Goal: Transaction & Acquisition: Book appointment/travel/reservation

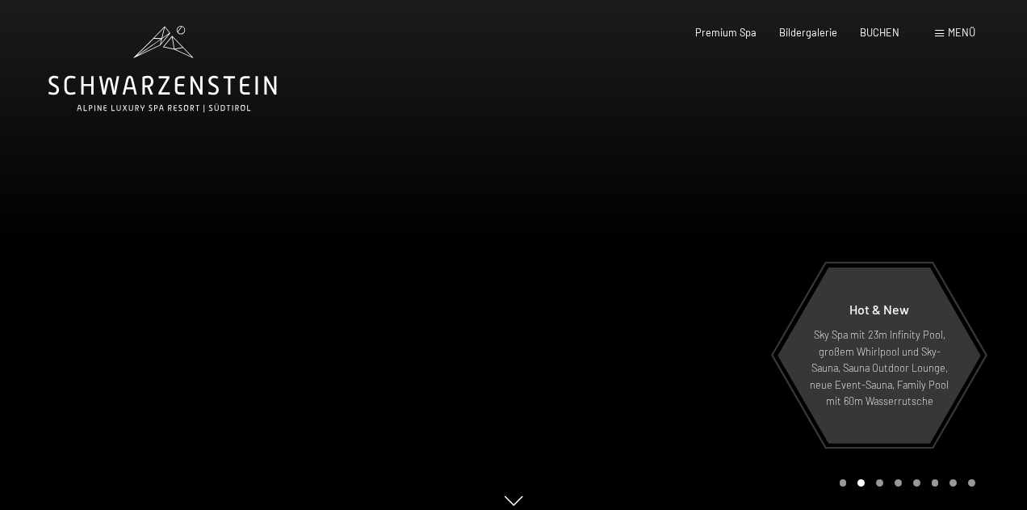
drag, startPoint x: 0, startPoint y: 0, endPoint x: 697, endPoint y: 329, distance: 770.9
click at [697, 329] on div at bounding box center [771, 262] width 514 height 525
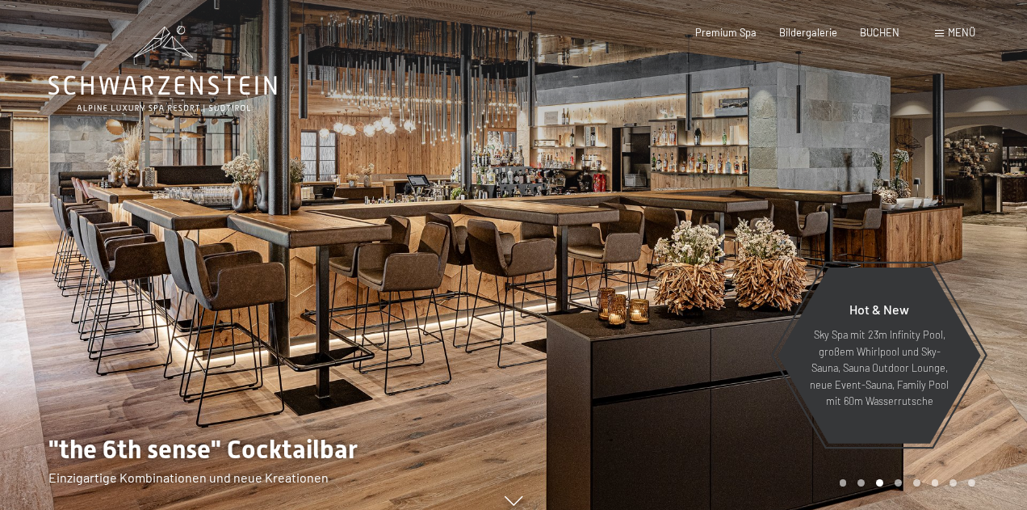
drag, startPoint x: 597, startPoint y: 368, endPoint x: 734, endPoint y: 358, distance: 137.7
click at [734, 358] on div at bounding box center [771, 262] width 514 height 525
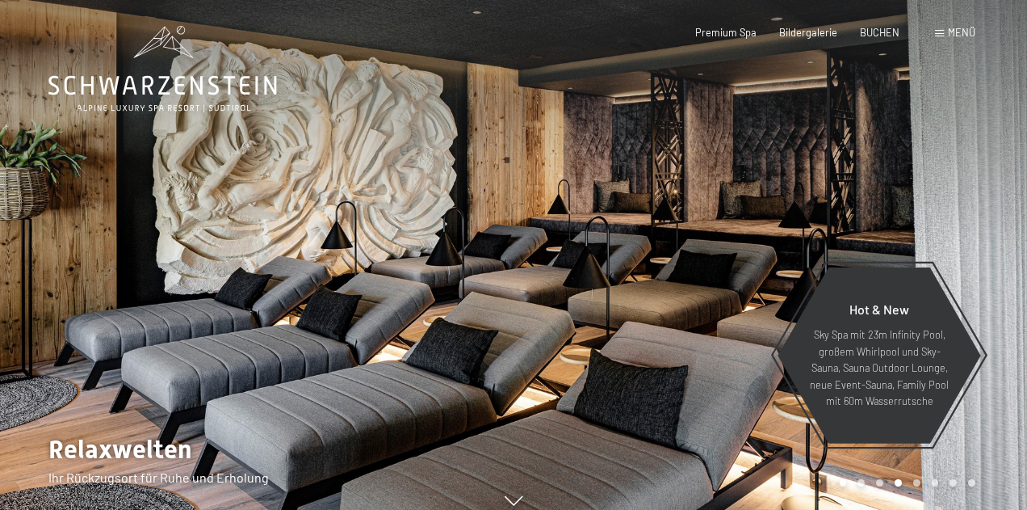
click at [951, 36] on span "Menü" at bounding box center [961, 32] width 27 height 13
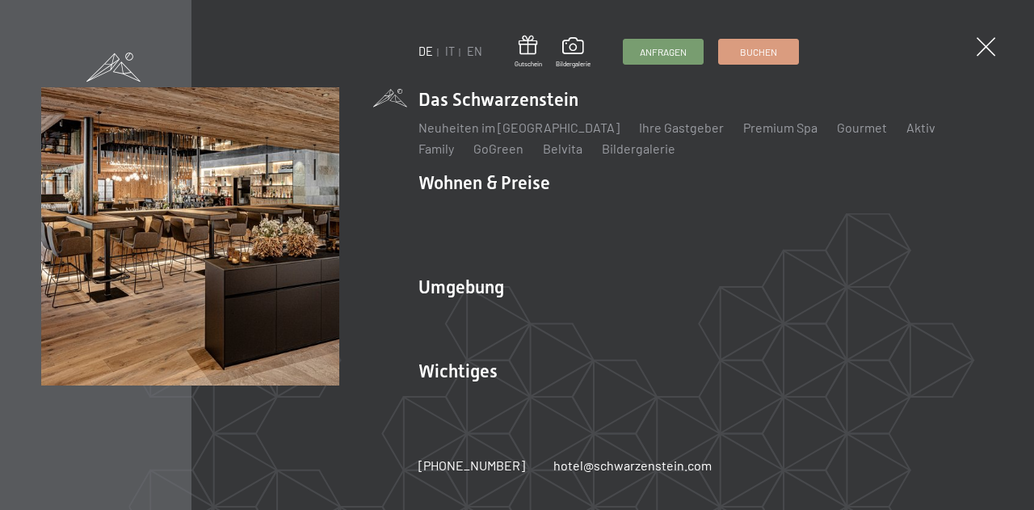
drag, startPoint x: 444, startPoint y: 139, endPoint x: 277, endPoint y: 313, distance: 241.6
click at [277, 315] on img at bounding box center [199, 199] width 398 height 398
click at [145, 197] on img at bounding box center [199, 199] width 398 height 398
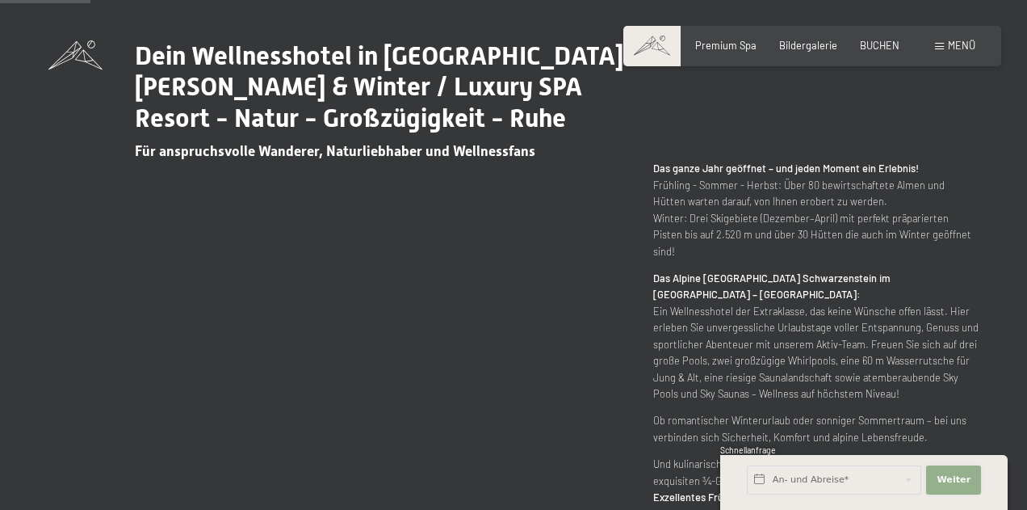
click at [951, 480] on span "Weiter" at bounding box center [954, 479] width 34 height 13
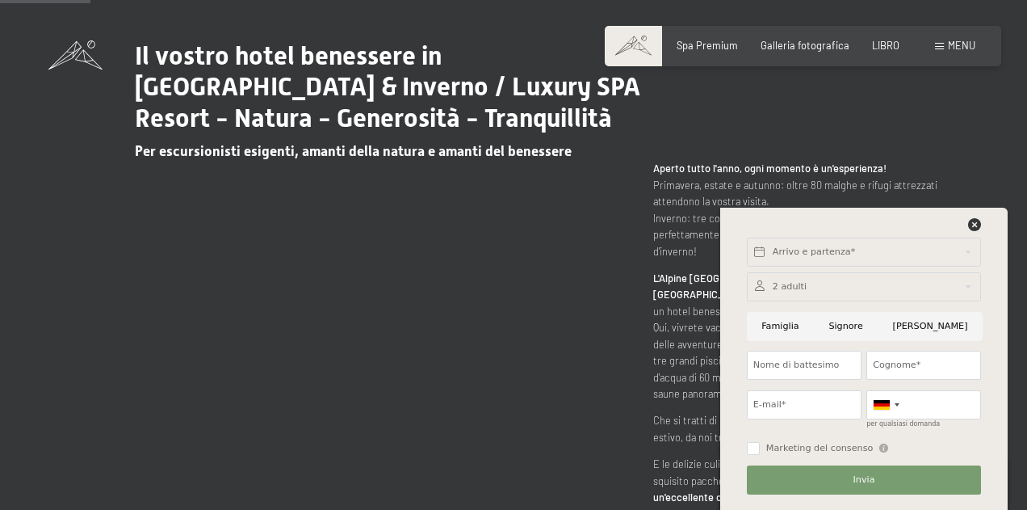
click at [580, 284] on div "Il vostro hotel benessere in Alto Adige / Estate & Inverno / Luxury SPA Resort …" at bounding box center [513, 297] width 930 height 514
click at [969, 223] on icon at bounding box center [974, 224] width 13 height 13
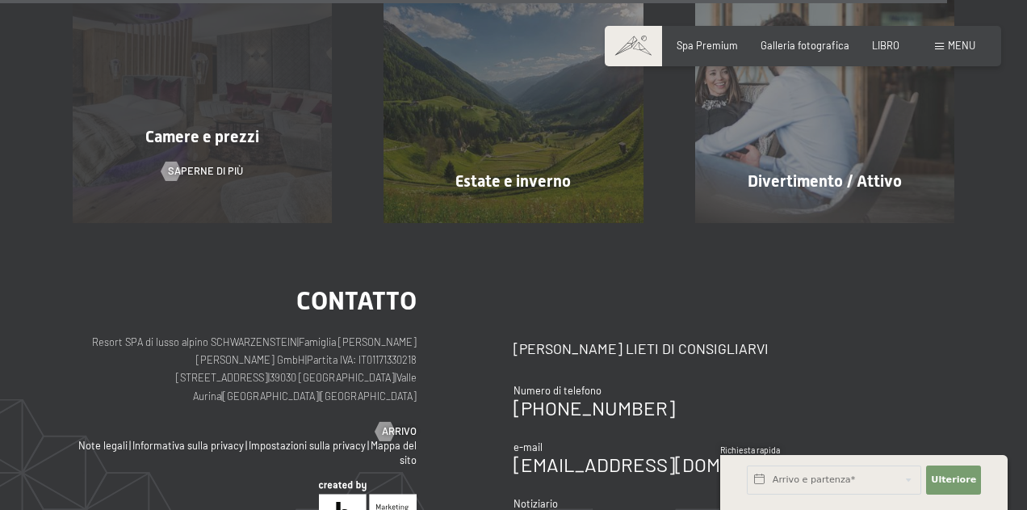
scroll to position [5621, 0]
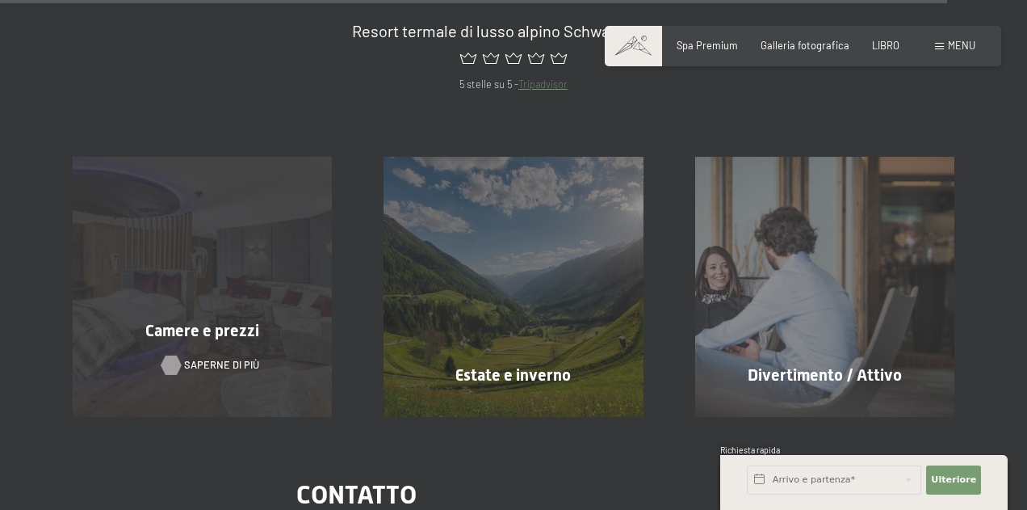
click at [210, 358] on font "Saperne di più" at bounding box center [221, 364] width 75 height 13
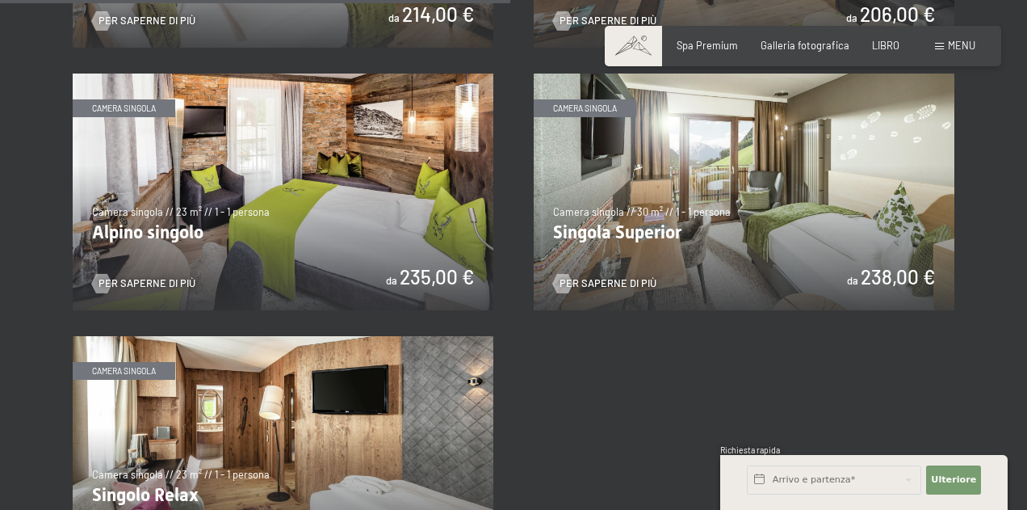
scroll to position [1874, 0]
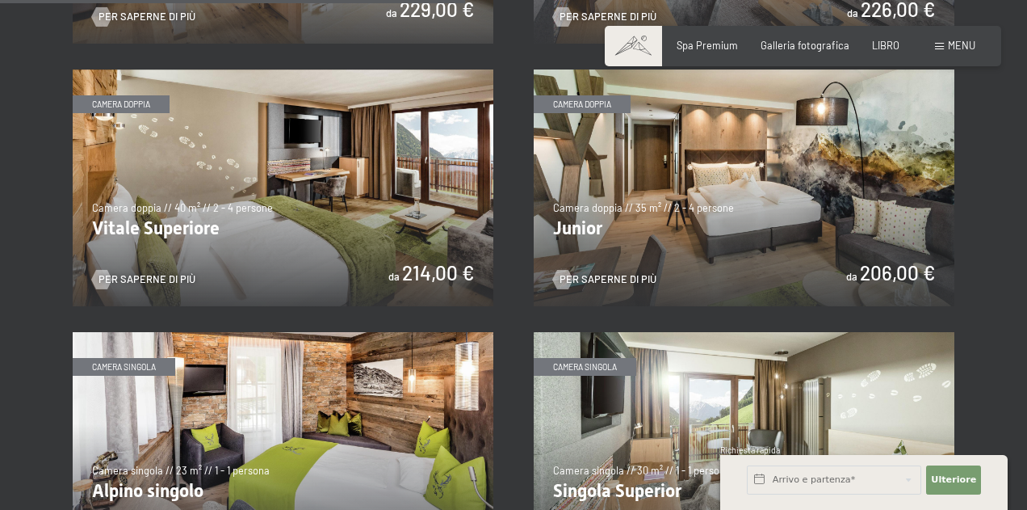
click at [147, 215] on img at bounding box center [283, 187] width 421 height 237
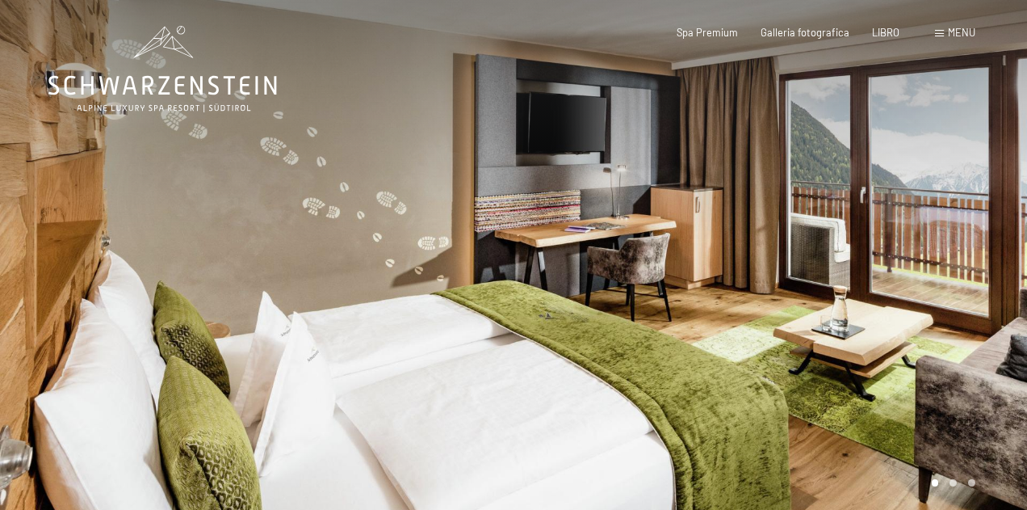
click at [1013, 242] on div at bounding box center [771, 262] width 514 height 525
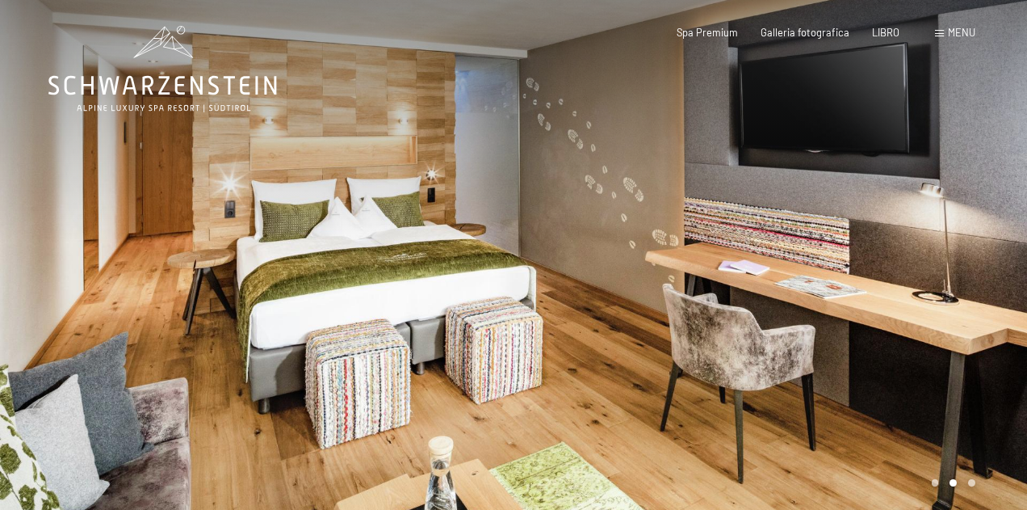
click at [1013, 242] on div at bounding box center [771, 262] width 514 height 525
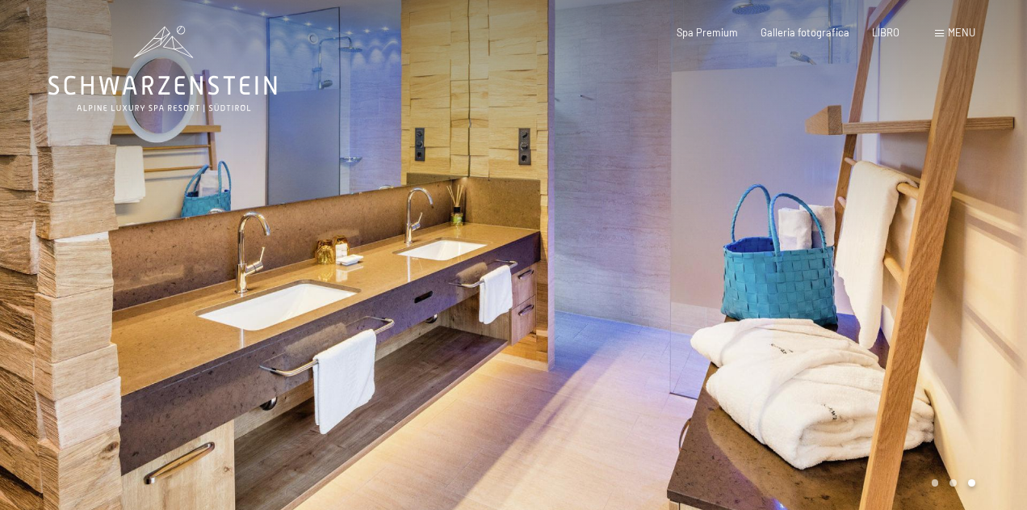
click at [1013, 242] on div at bounding box center [771, 262] width 514 height 525
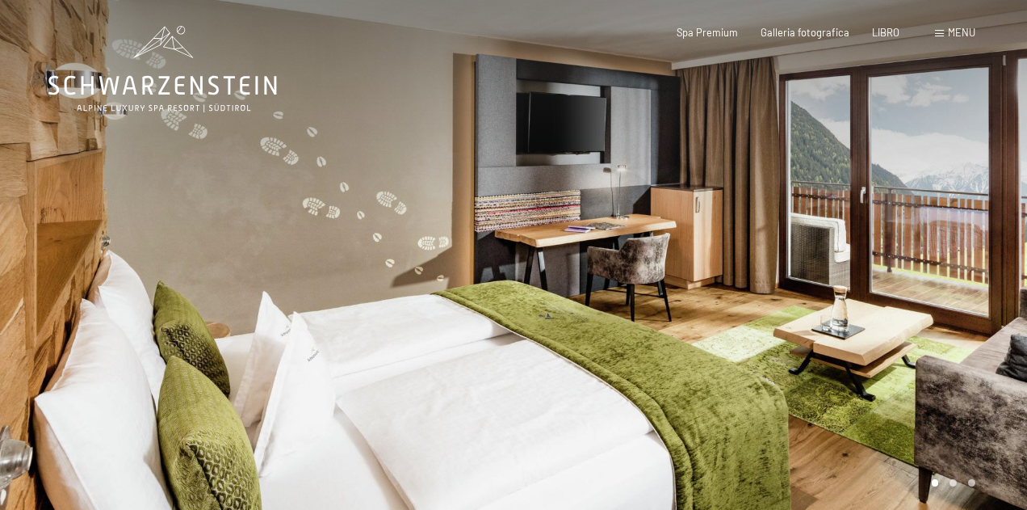
click at [1013, 242] on div at bounding box center [771, 262] width 514 height 525
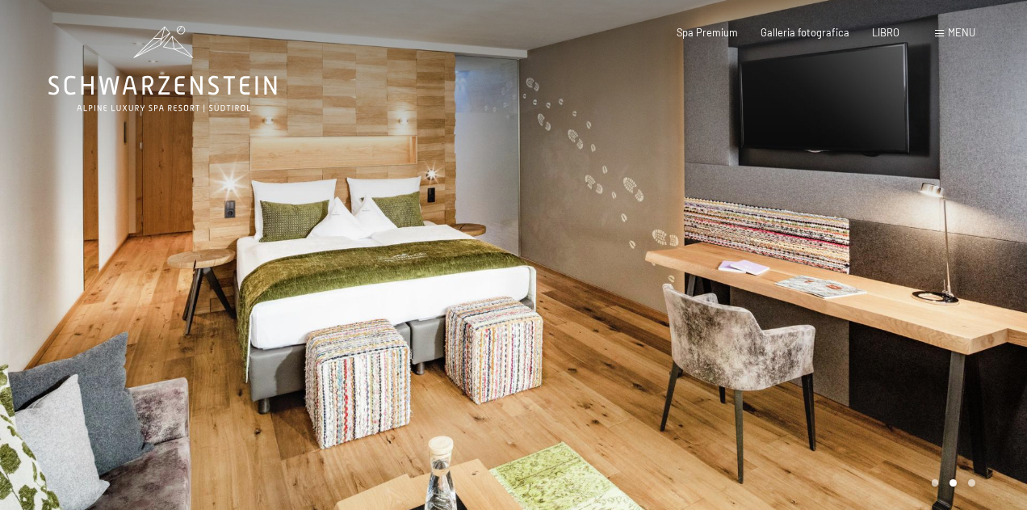
click at [1013, 242] on div at bounding box center [771, 262] width 514 height 525
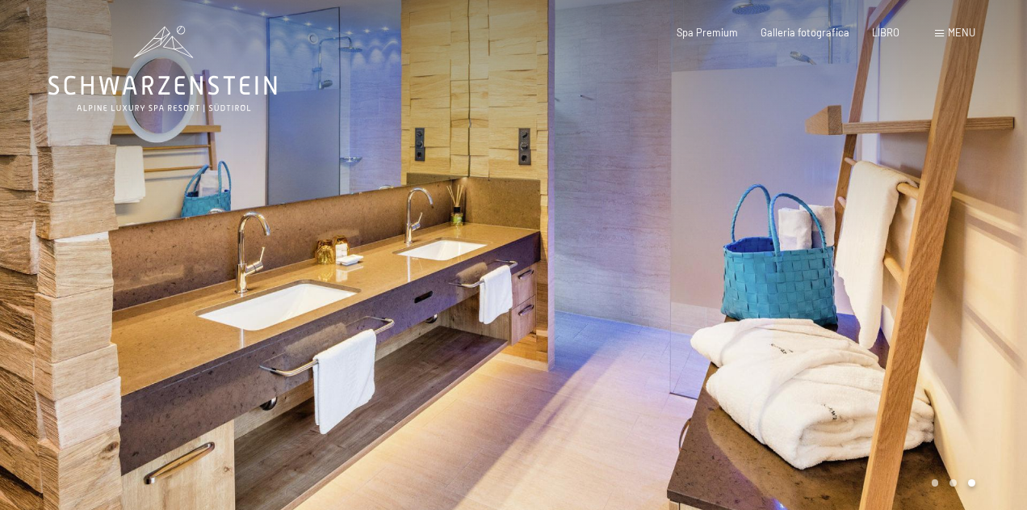
click at [1013, 242] on div at bounding box center [771, 262] width 514 height 525
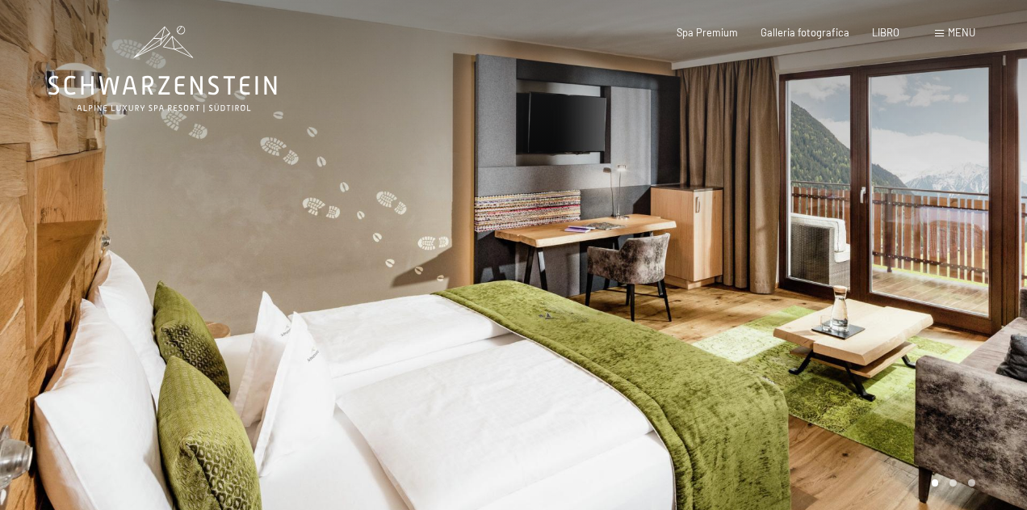
click at [1013, 242] on div at bounding box center [771, 262] width 514 height 525
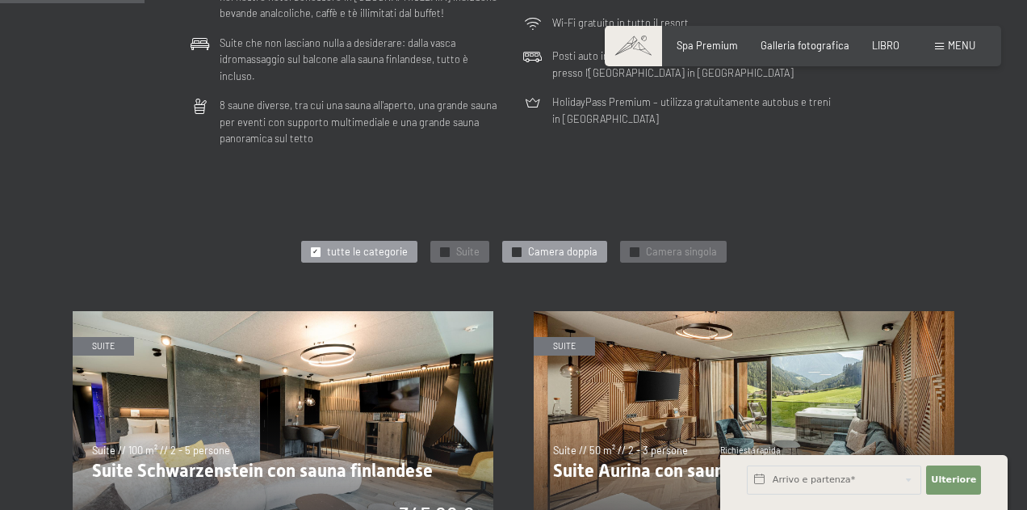
click at [513, 247] on div at bounding box center [517, 252] width 10 height 10
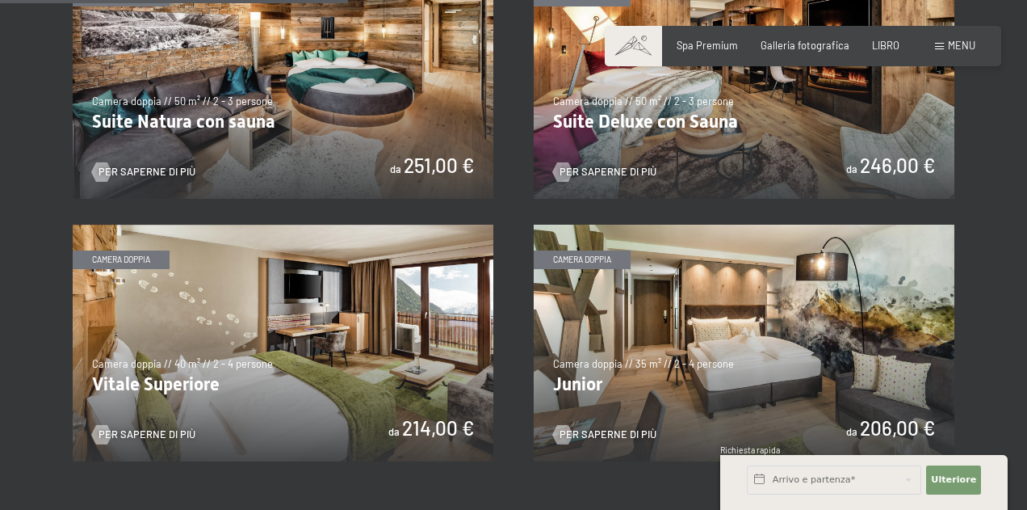
scroll to position [1034, 0]
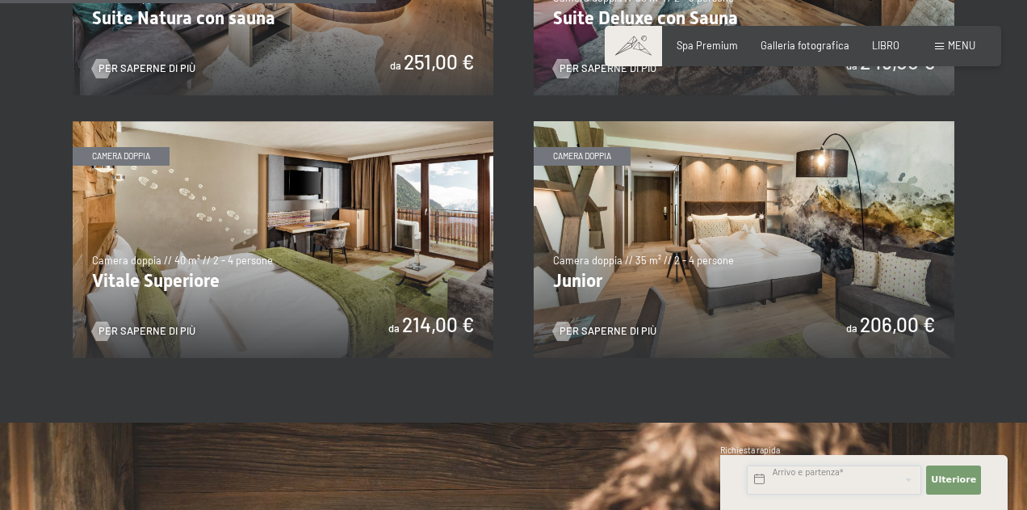
click at [813, 476] on input "text" at bounding box center [834, 479] width 174 height 29
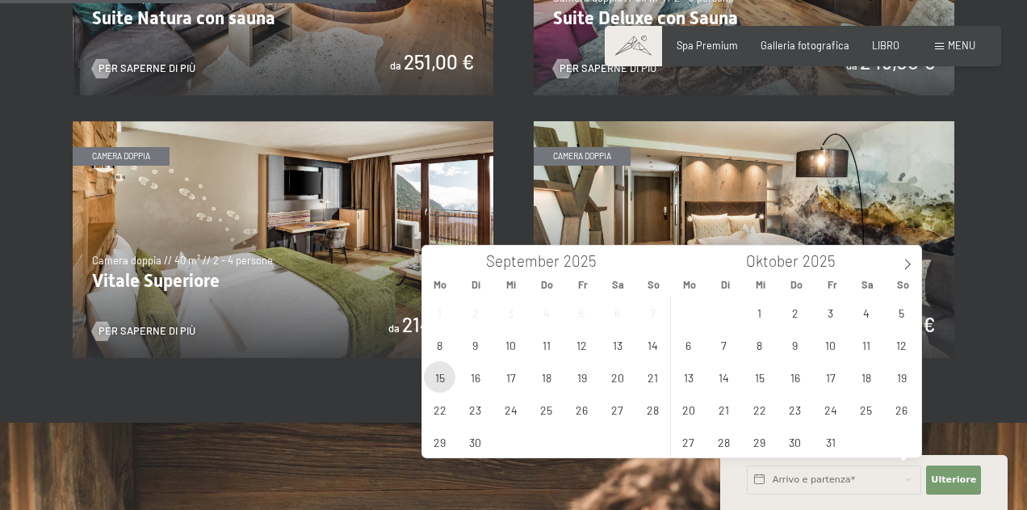
click at [439, 373] on span "15" at bounding box center [439, 376] width 31 height 31
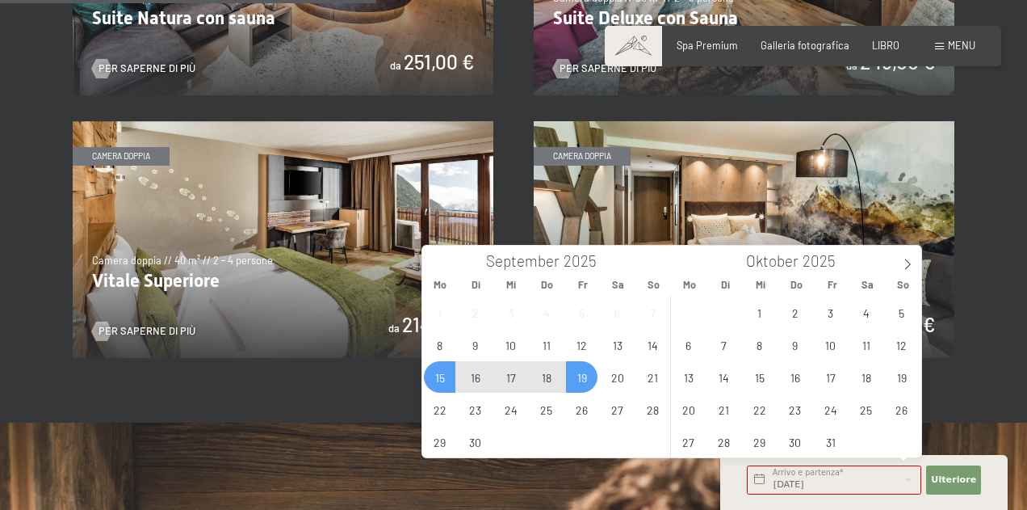
click at [582, 379] on span "19" at bounding box center [581, 376] width 31 height 31
type input "Mo. 15.09.2025 - Fr. 19.09.2025"
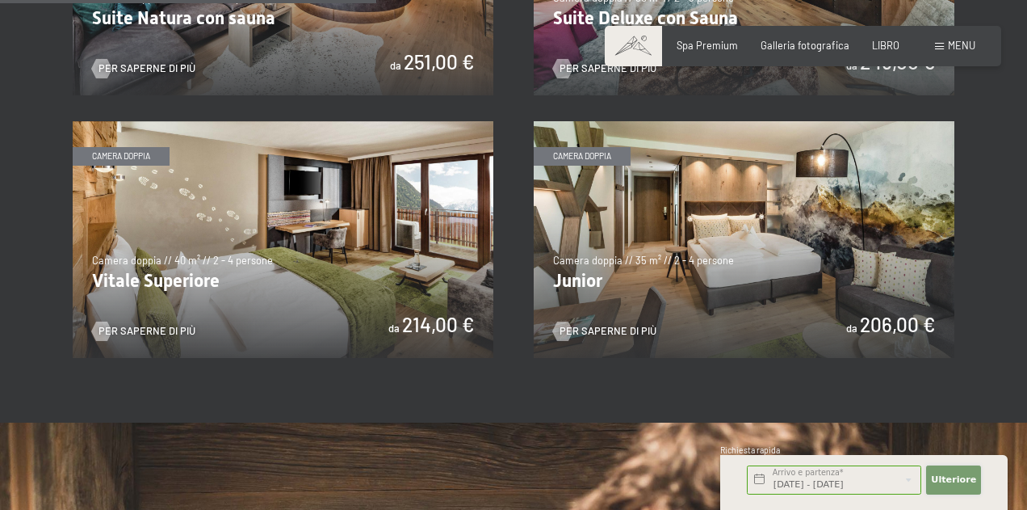
click at [945, 480] on font "Ulteriore" at bounding box center [953, 479] width 45 height 10
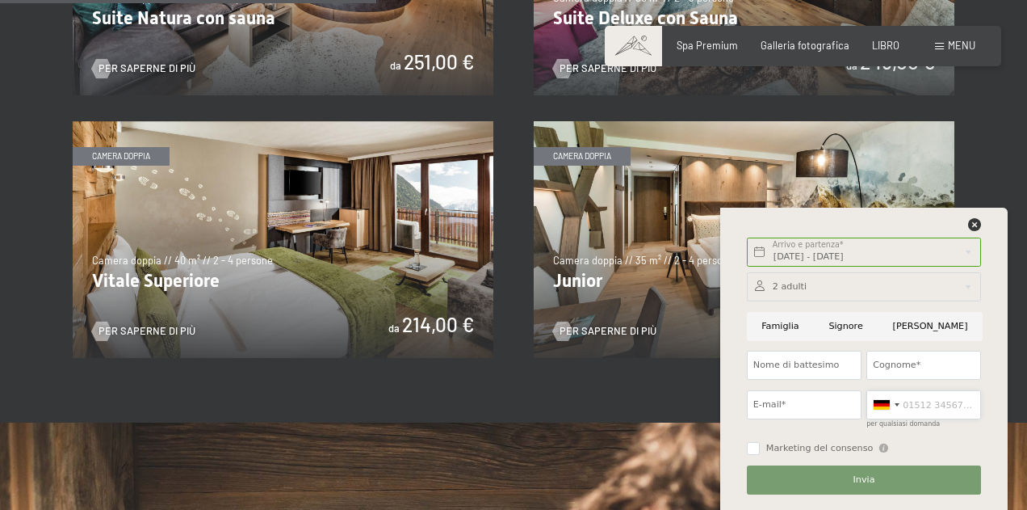
click at [926, 405] on input "per qualsiasi domanda" at bounding box center [924, 404] width 115 height 29
click at [896, 402] on div at bounding box center [885, 404] width 37 height 27
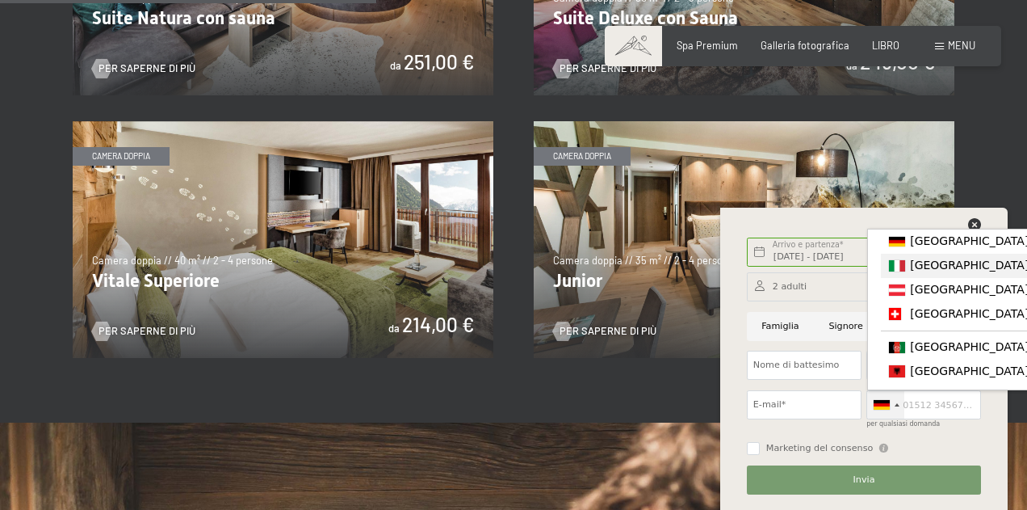
click at [903, 271] on div "Elenco dei paesi" at bounding box center [897, 265] width 16 height 11
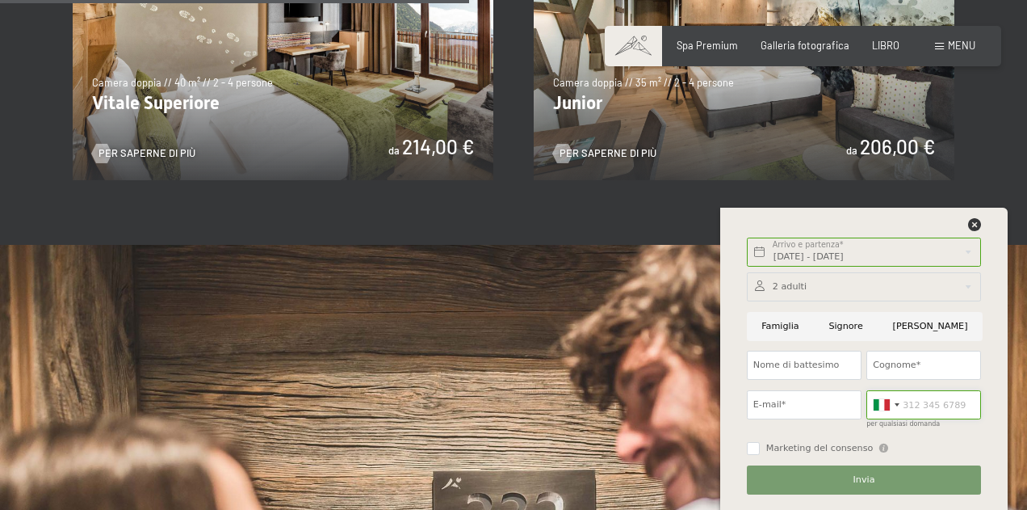
scroll to position [1357, 0]
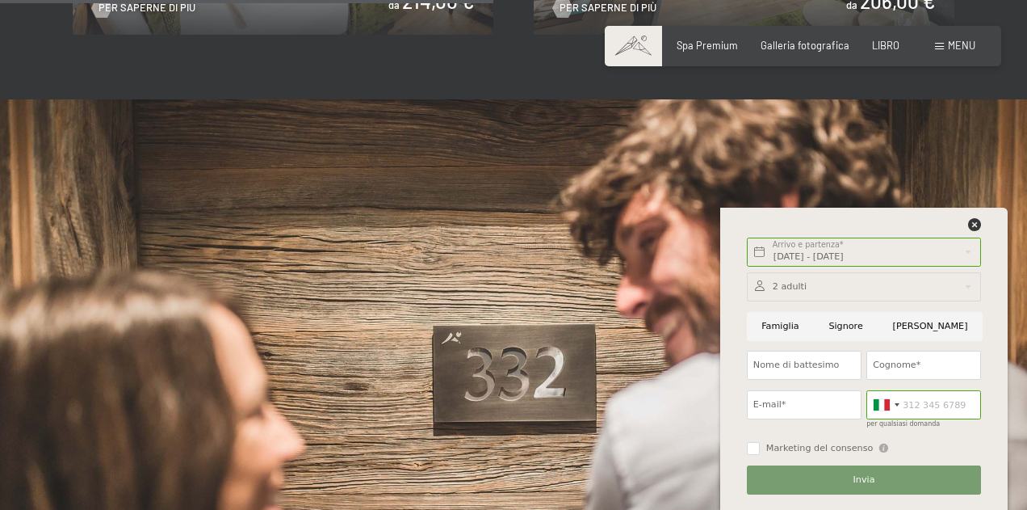
click at [780, 325] on input "Famiglia" at bounding box center [780, 326] width 67 height 29
radio input "true"
click at [785, 288] on div at bounding box center [864, 286] width 234 height 29
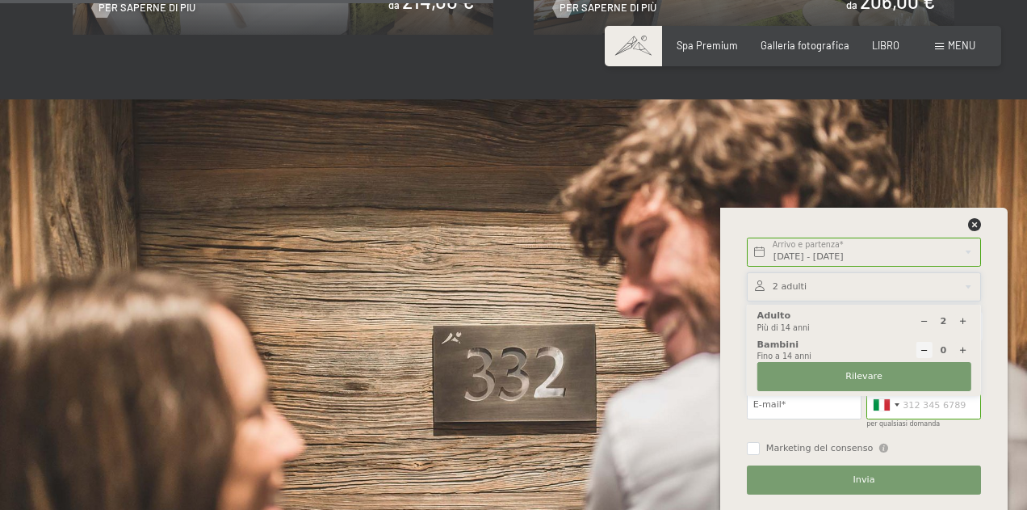
click at [768, 320] on div "2 Adulto Più di 14 anni" at bounding box center [864, 320] width 214 height 23
click at [846, 294] on div at bounding box center [864, 286] width 234 height 29
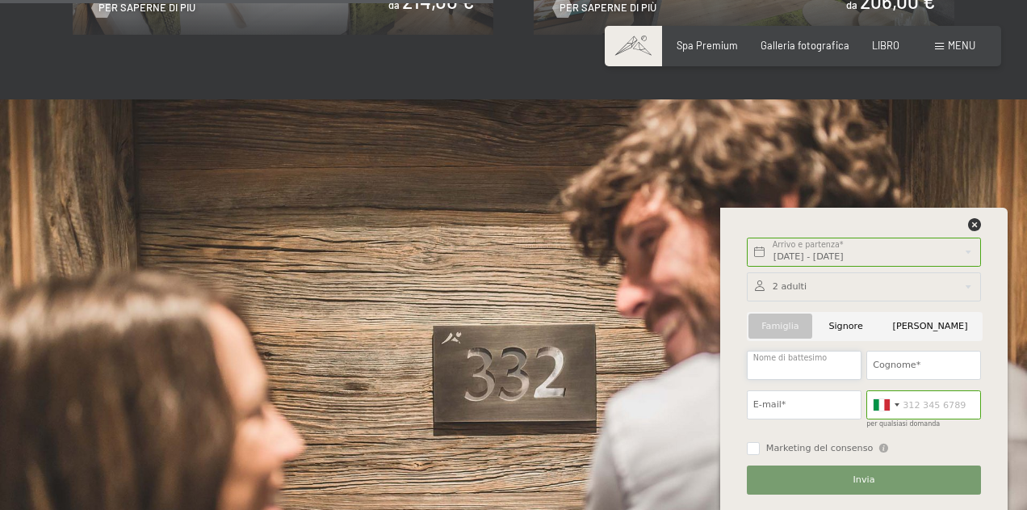
click at [833, 363] on input "Nome di battesimo" at bounding box center [804, 364] width 115 height 29
type input "Pierantonio"
type input "Vada"
type input "antonio.vada@gmail.com"
type input "3393635705"
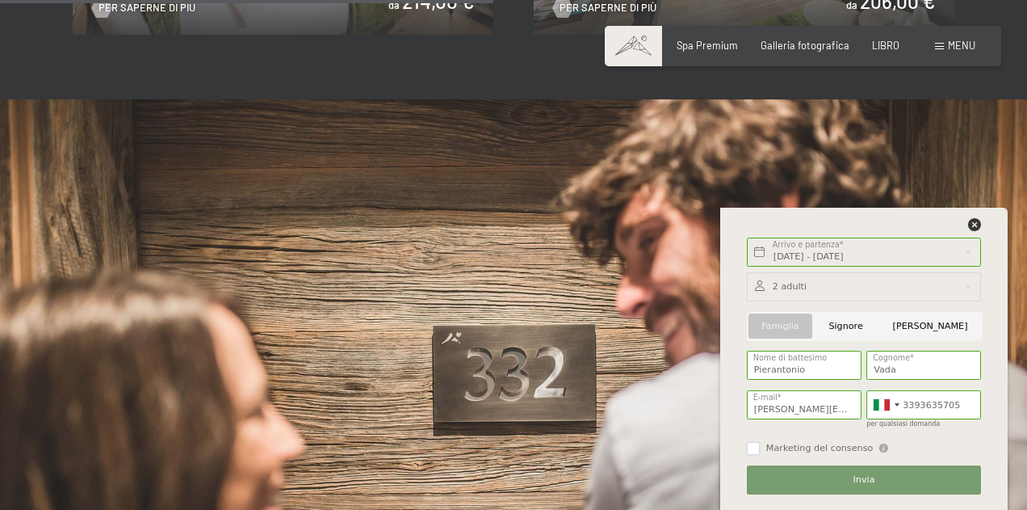
click at [755, 448] on input "Marketing del consenso" at bounding box center [753, 448] width 13 height 13
checkbox input "true"
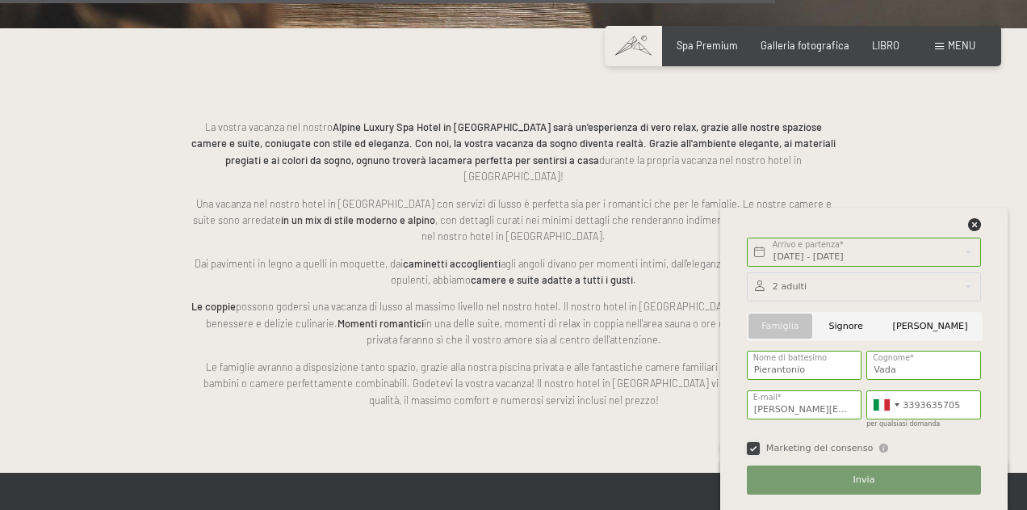
scroll to position [2132, 0]
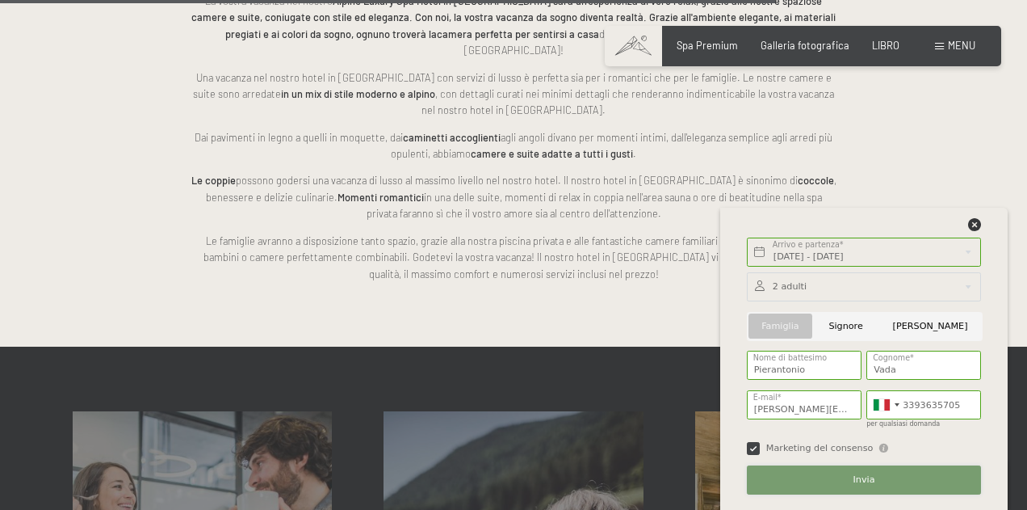
click at [811, 478] on button "Invia" at bounding box center [864, 479] width 234 height 29
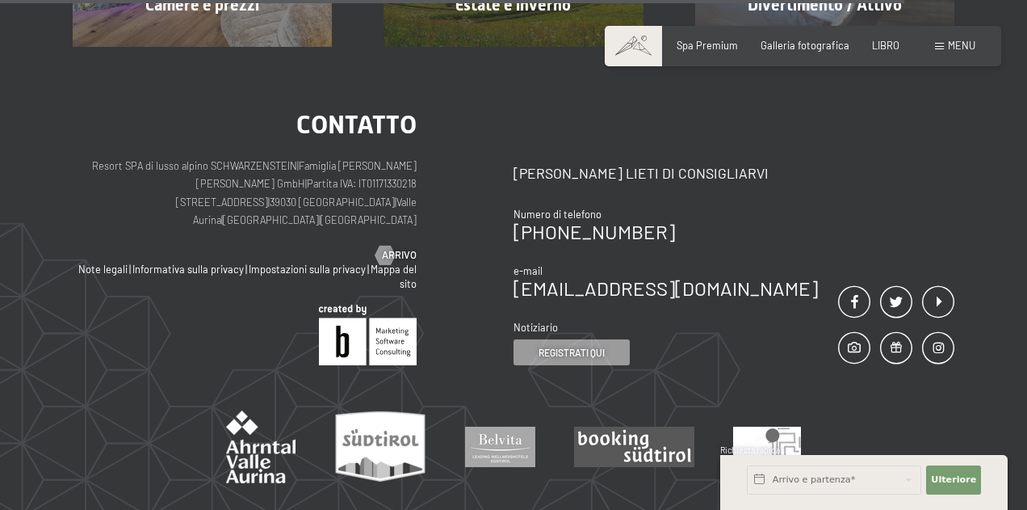
scroll to position [1163, 0]
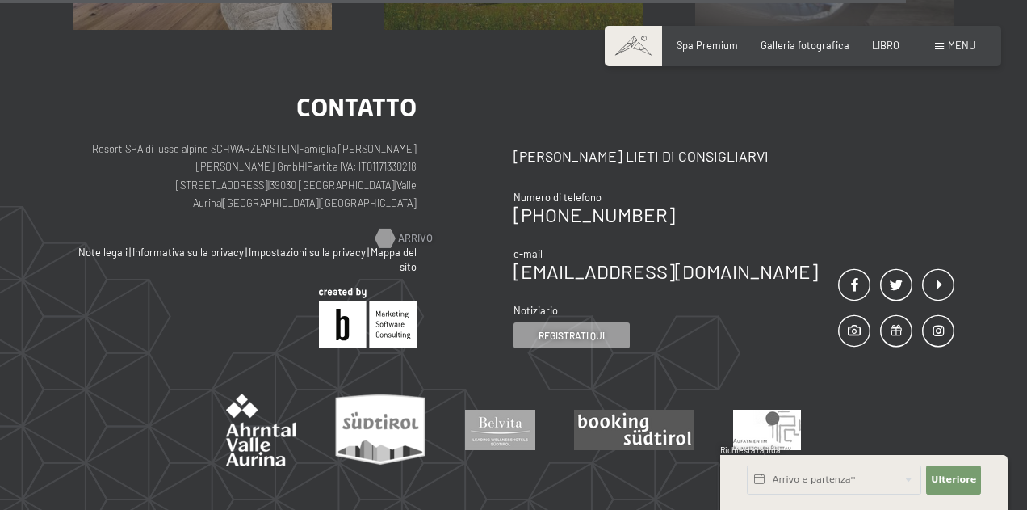
click at [383, 229] on div at bounding box center [385, 238] width 11 height 19
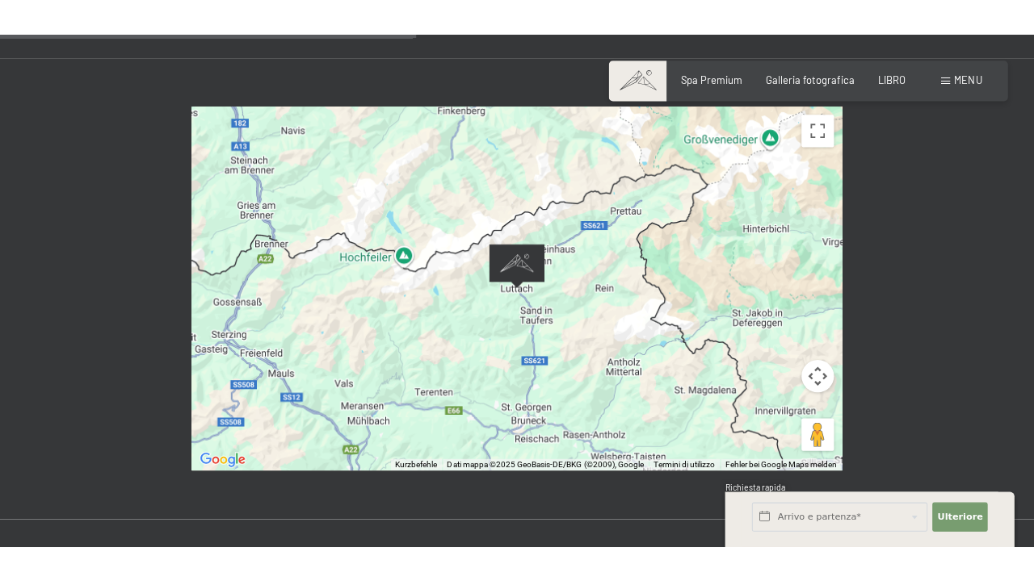
scroll to position [581, 0]
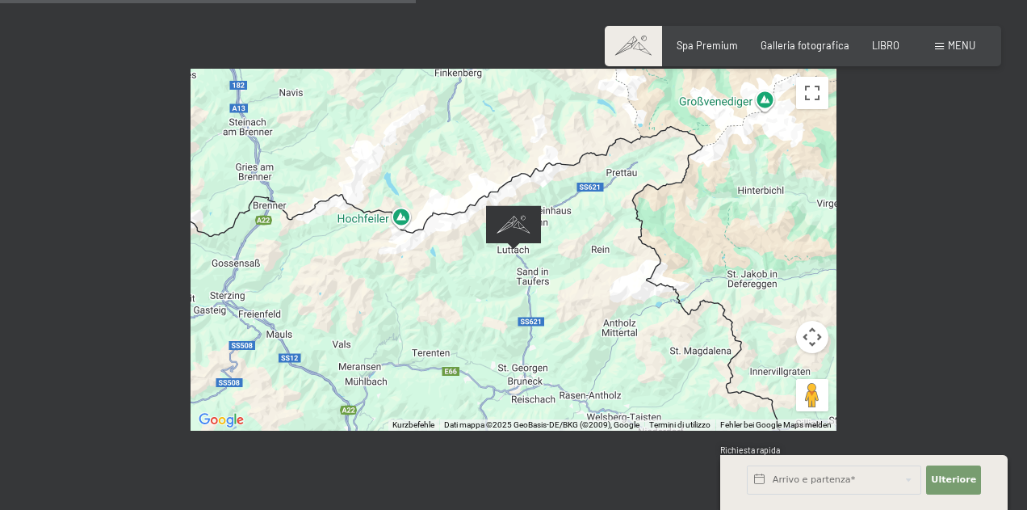
click at [517, 223] on img "Resort SPA di lusso alpino SCHWARZENSTEIN" at bounding box center [513, 227] width 55 height 44
click at [522, 216] on img "Resort SPA di lusso alpino SCHWARZENSTEIN" at bounding box center [513, 227] width 55 height 44
click at [829, 88] on div at bounding box center [514, 250] width 646 height 362
click at [800, 97] on button "Visualizzazione a schermo intero attivata/disattivata" at bounding box center [812, 93] width 32 height 32
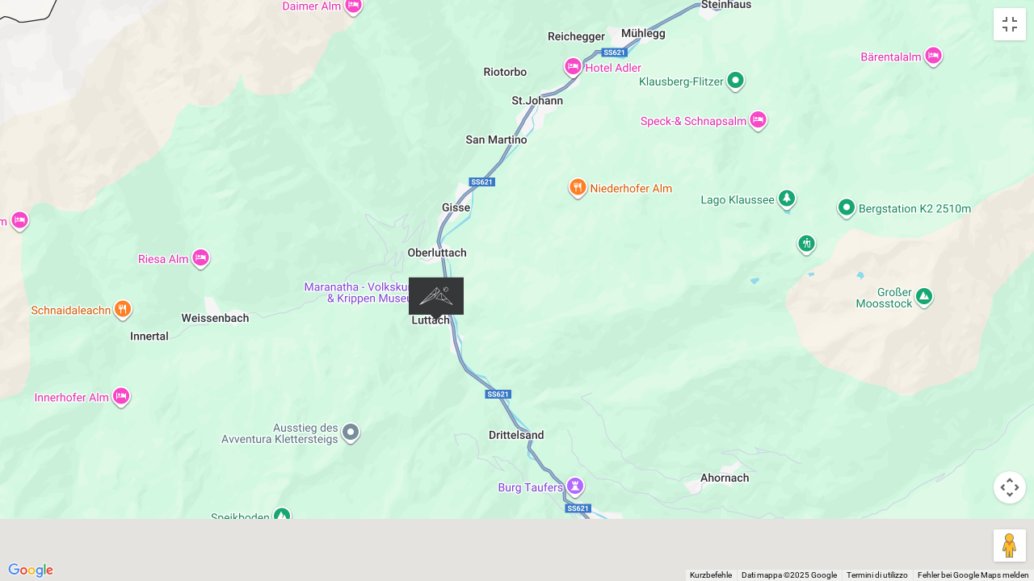
drag, startPoint x: 441, startPoint y: 396, endPoint x: 649, endPoint y: 162, distance: 312.9
click at [649, 162] on div at bounding box center [517, 290] width 1034 height 581
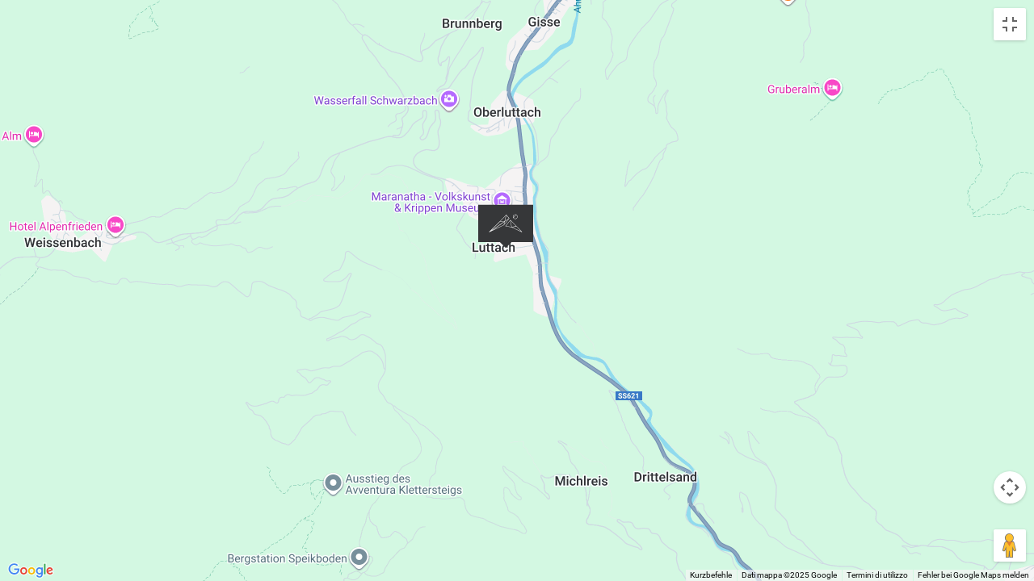
drag, startPoint x: 502, startPoint y: 213, endPoint x: 482, endPoint y: 312, distance: 100.6
click at [482, 312] on div at bounding box center [517, 290] width 1034 height 581
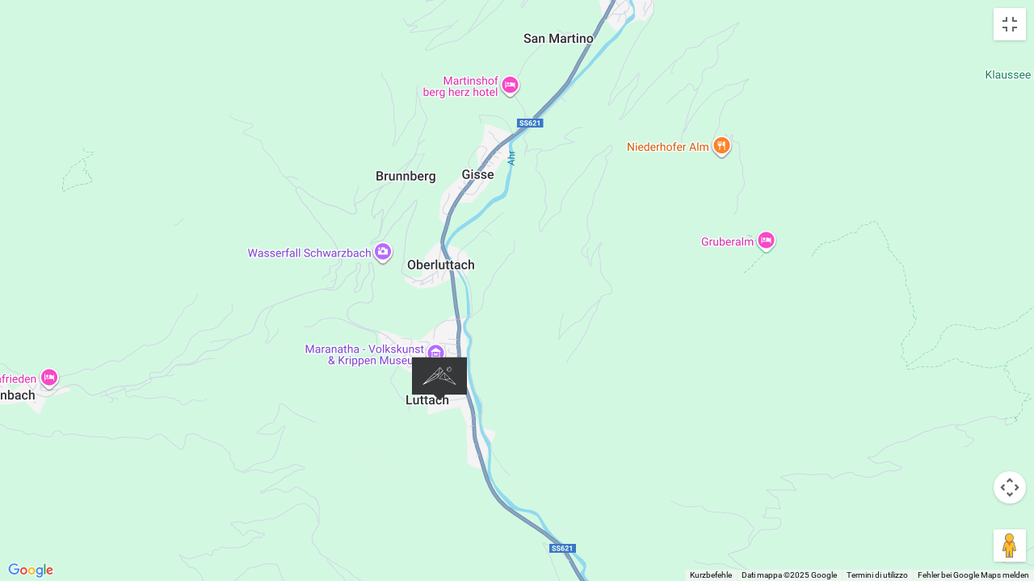
drag, startPoint x: 553, startPoint y: 250, endPoint x: 539, endPoint y: 282, distance: 34.4
click at [539, 282] on div at bounding box center [517, 290] width 1034 height 581
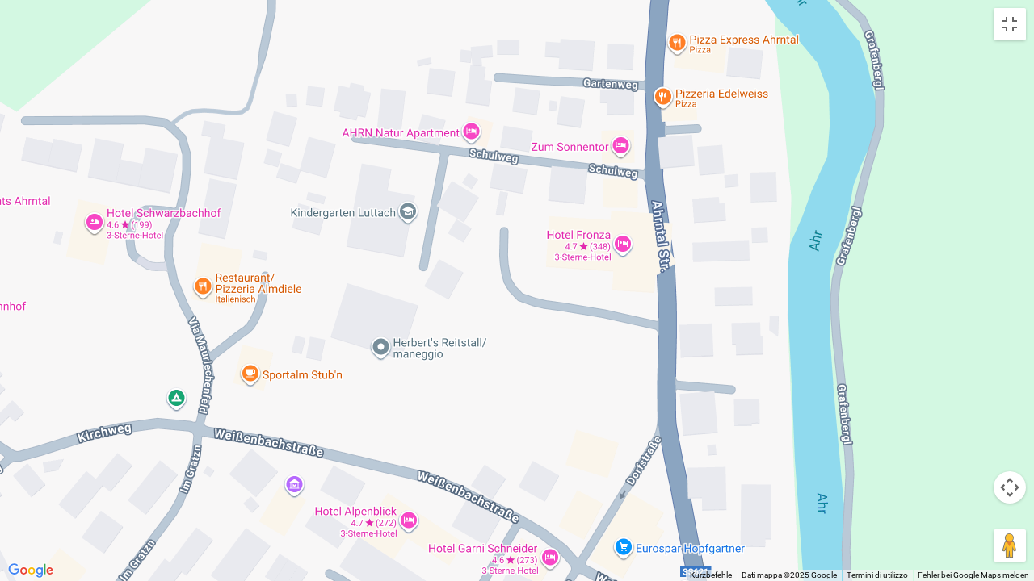
click at [442, 127] on div at bounding box center [517, 290] width 1034 height 581
click at [472, 131] on div at bounding box center [517, 290] width 1034 height 581
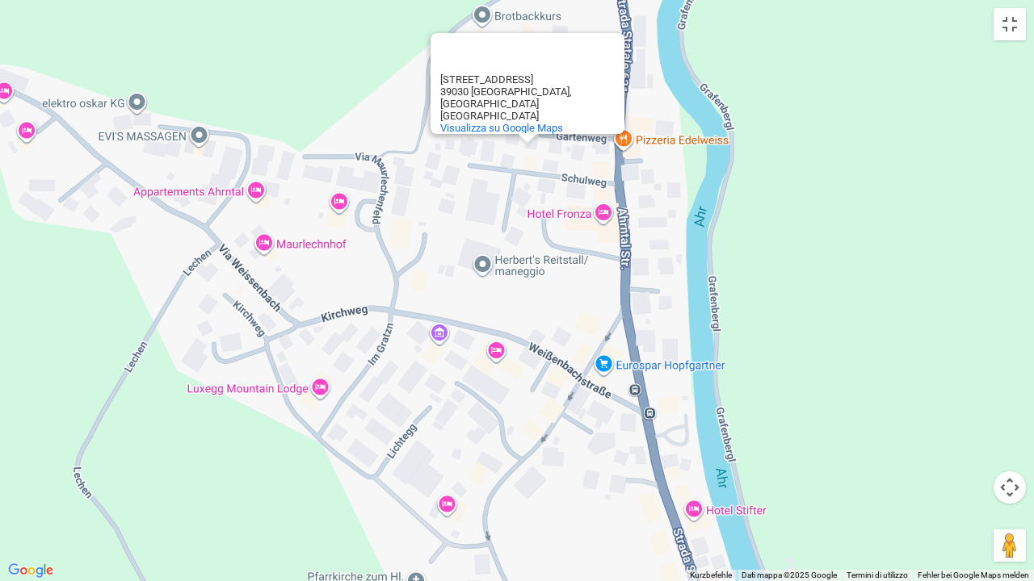
drag, startPoint x: 528, startPoint y: 187, endPoint x: 514, endPoint y: 230, distance: 44.9
click at [514, 230] on div "Appartamento Natura AHRN Appartamento Natura AHRN Strada per la scuola, 6 39030…" at bounding box center [517, 290] width 1034 height 581
click at [494, 348] on div "Appartamento Natura AHRN Appartamento Natura AHRN Strada per la scuola, 6 39030…" at bounding box center [517, 290] width 1034 height 581
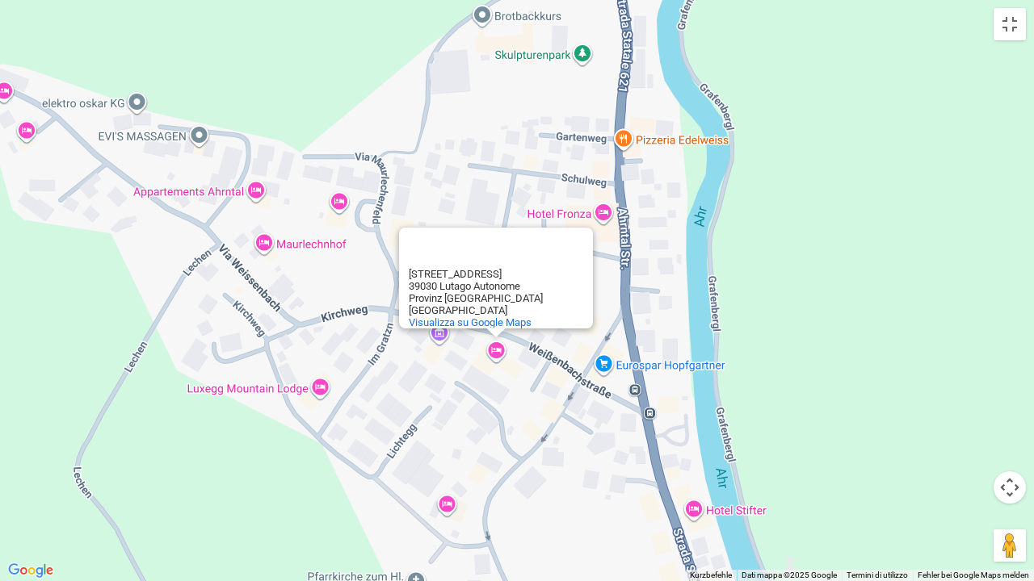
click at [501, 353] on div "Hotel Alpenblick Hotel Alpenblick Weißenbachstraße, 9 39030 Lutago Autonome Pro…" at bounding box center [517, 290] width 1034 height 581
click at [502, 317] on font "Visualizza su Google Maps" at bounding box center [470, 323] width 123 height 12
